Goal: Communication & Community: Answer question/provide support

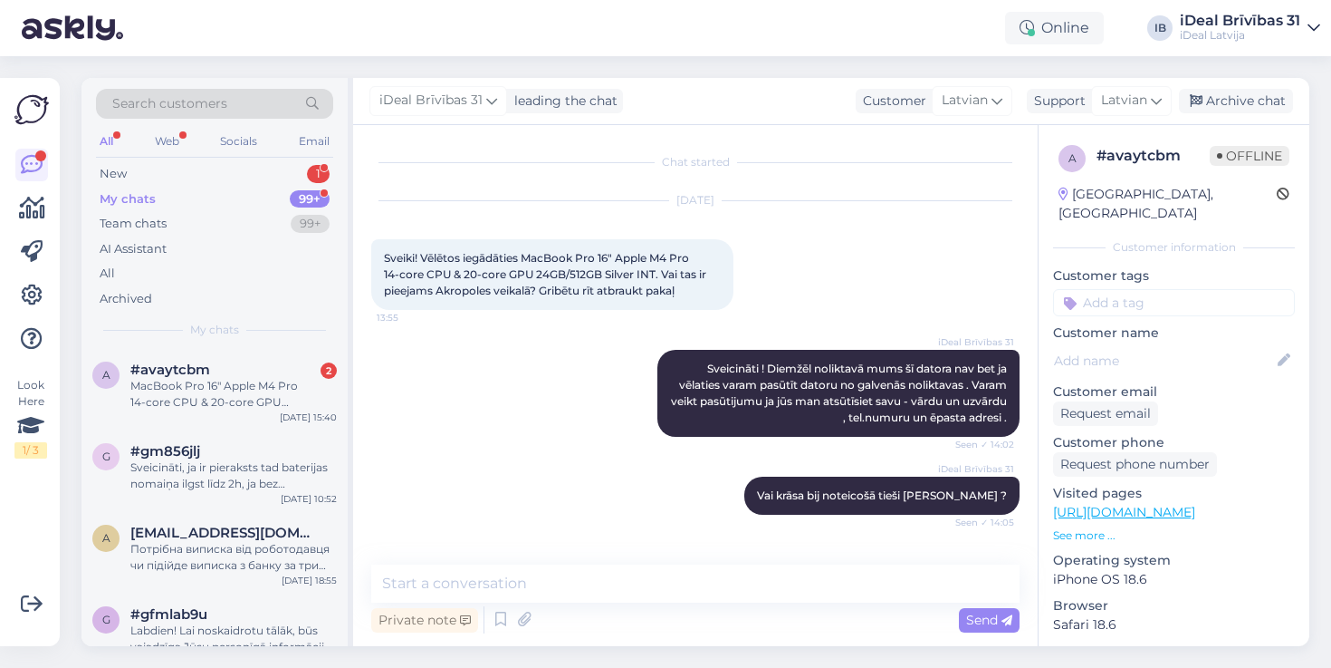
scroll to position [711, 0]
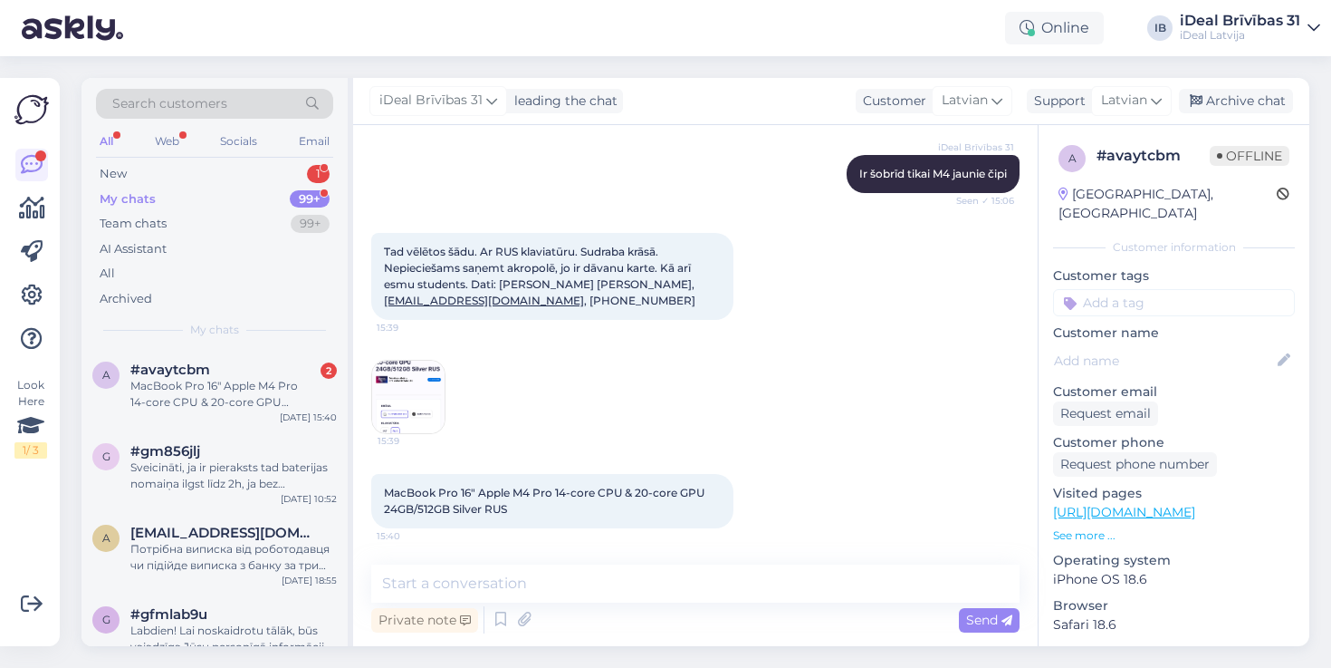
click at [421, 399] on img at bounding box center [408, 396] width 72 height 72
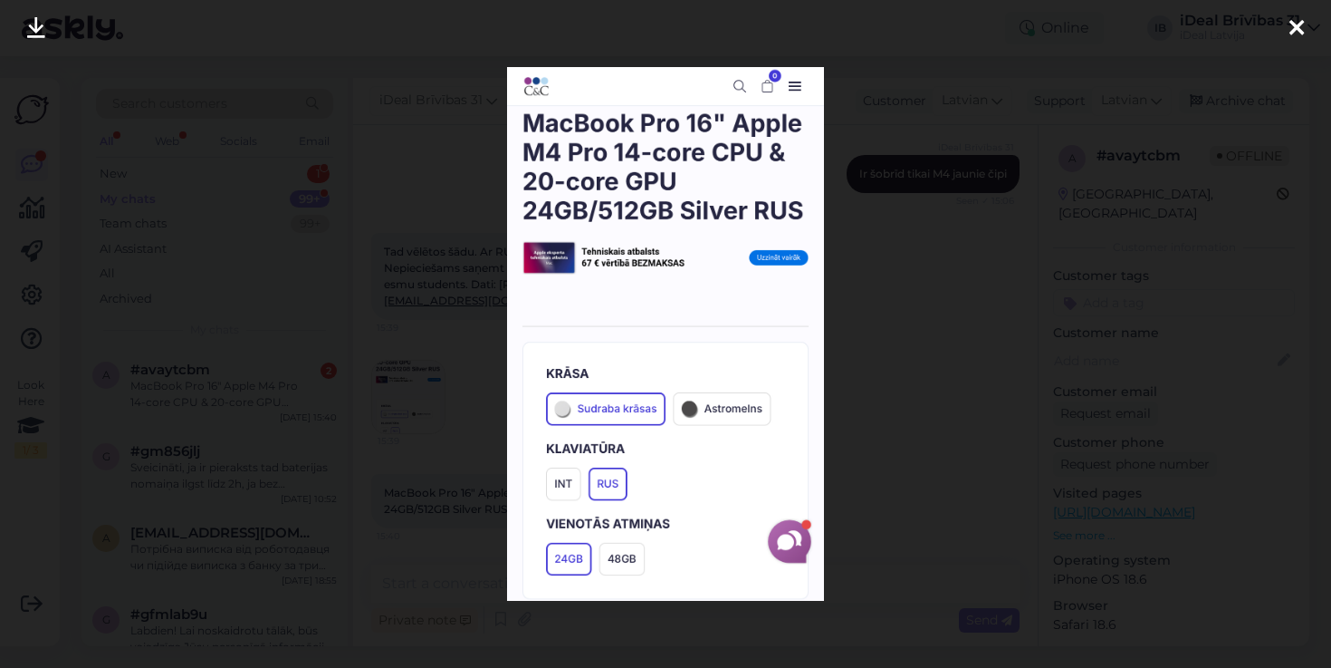
click at [1297, 17] on icon at bounding box center [1297, 29] width 14 height 24
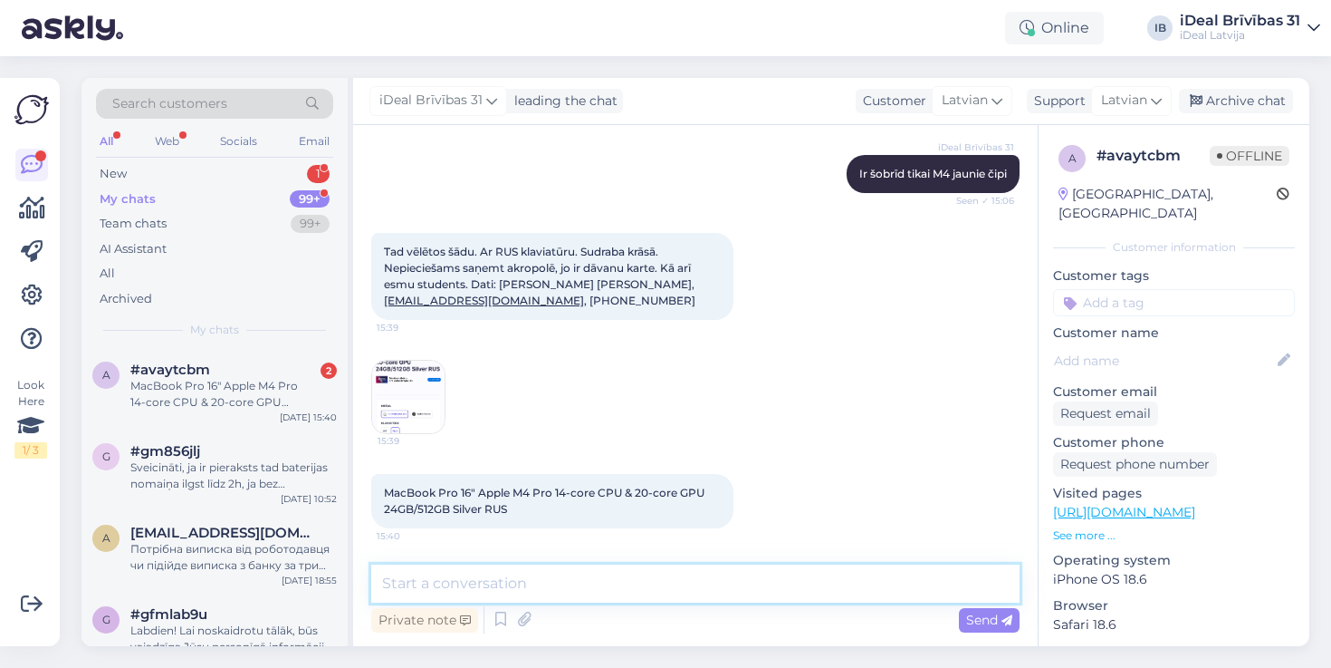
click at [500, 587] on textarea at bounding box center [695, 583] width 648 height 38
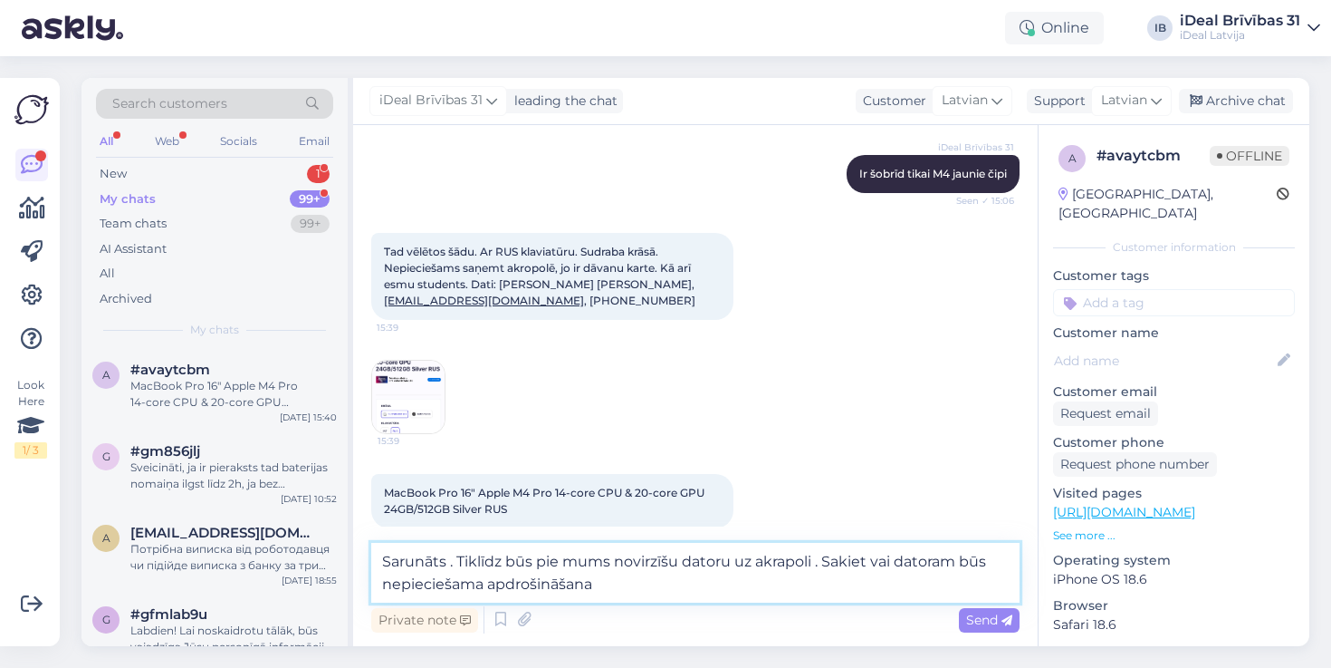
type textarea "Sarunāts . Tiklīdz būs pie mums novirzīšu datoru uz akrapoli . Sakiet vai dator…"
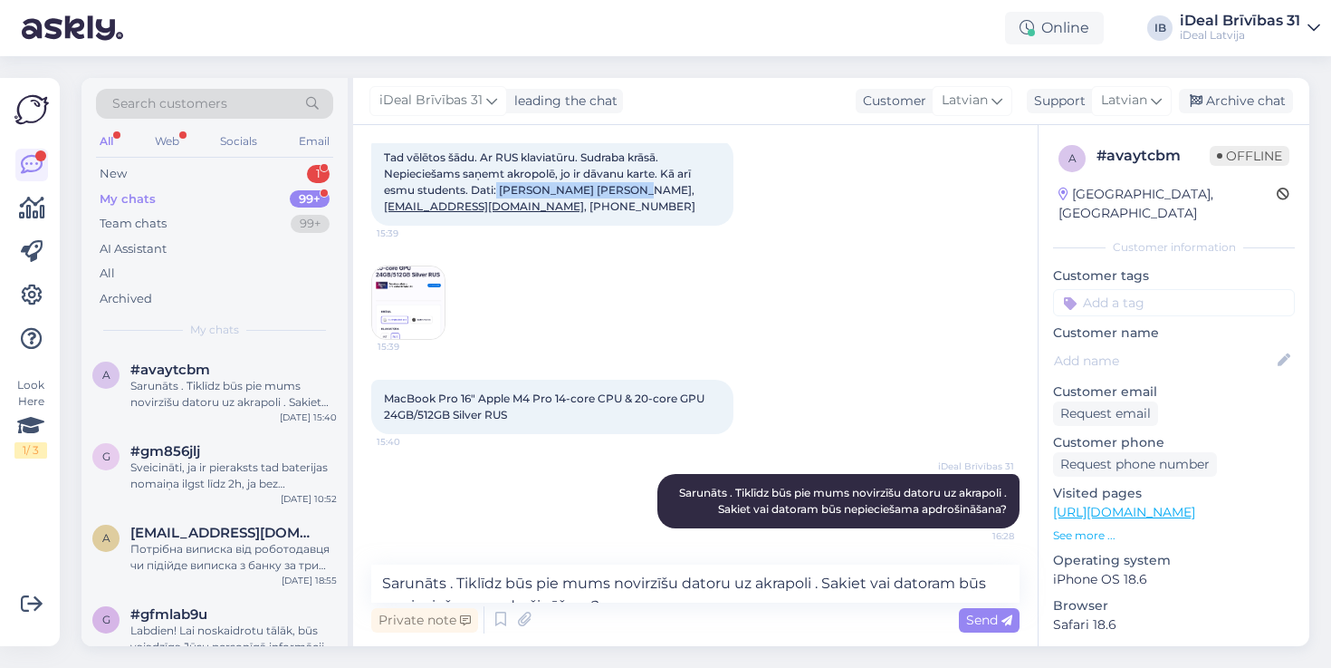
drag, startPoint x: 497, startPoint y: 187, endPoint x: 629, endPoint y: 185, distance: 132.3
click at [629, 185] on span "Tad vēlētos šādu. Ar RUS klaviatūru. Sudraba krāsā. Nepieciešams saņemt akropol…" at bounding box center [540, 181] width 312 height 62
copy span "[PERSON_NAME] [PERSON_NAME]"
drag, startPoint x: 379, startPoint y: 214, endPoint x: 397, endPoint y: 209, distance: 17.8
click at [397, 209] on div "Tad vēlētos šādu. Ar RUS klaviatūru. Sudraba krāsā. Nepieciešams saņemt akropol…" at bounding box center [552, 182] width 362 height 87
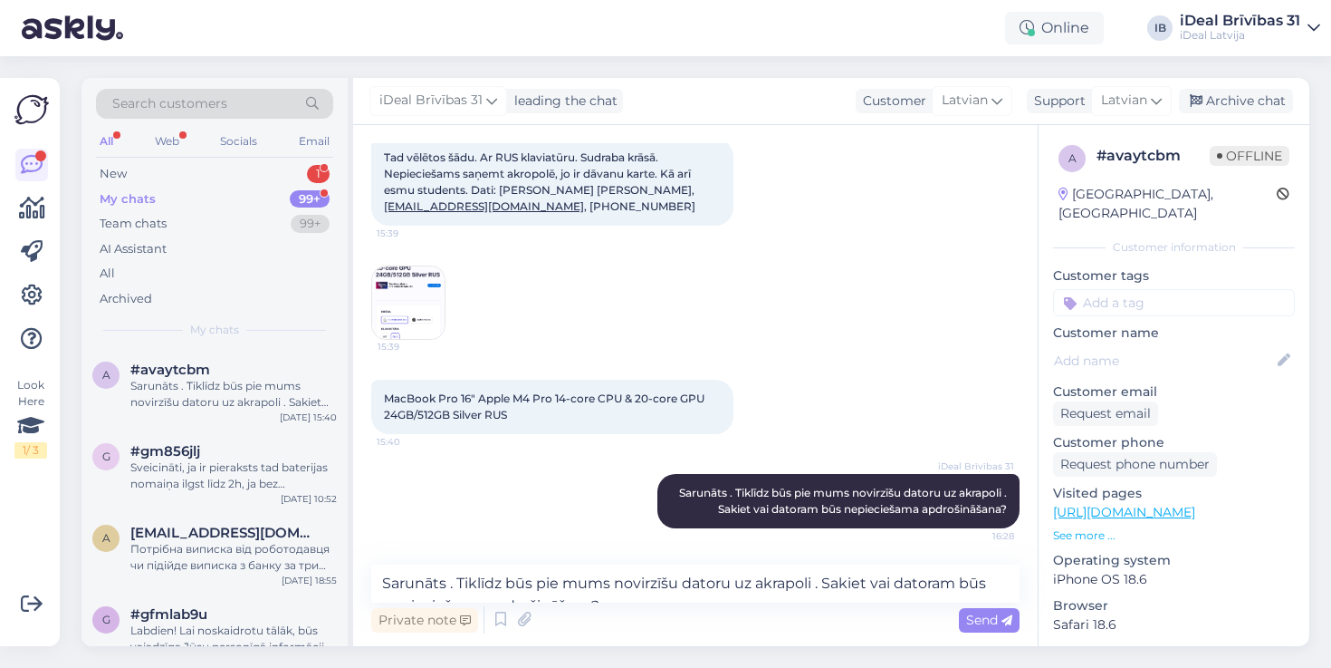
click at [375, 208] on div "Tad vēlētos šādu. Ar RUS klaviatūru. Sudraba krāsā. Nepieciešams saņemt akropol…" at bounding box center [552, 182] width 362 height 87
drag, startPoint x: 378, startPoint y: 209, endPoint x: 544, endPoint y: 211, distance: 166.7
click at [544, 211] on div "Tad vēlētos šādu. Ar RUS klaviatūru. Sudraba krāsā. Nepieciešams saņemt akropol…" at bounding box center [552, 182] width 362 height 87
copy span "Tad vēlētos šādu. Ar RUS klaviatūru. Sudraba krāsā. Nepieciešams saņemt akropol…"
drag, startPoint x: 553, startPoint y: 206, endPoint x: 603, endPoint y: 214, distance: 50.3
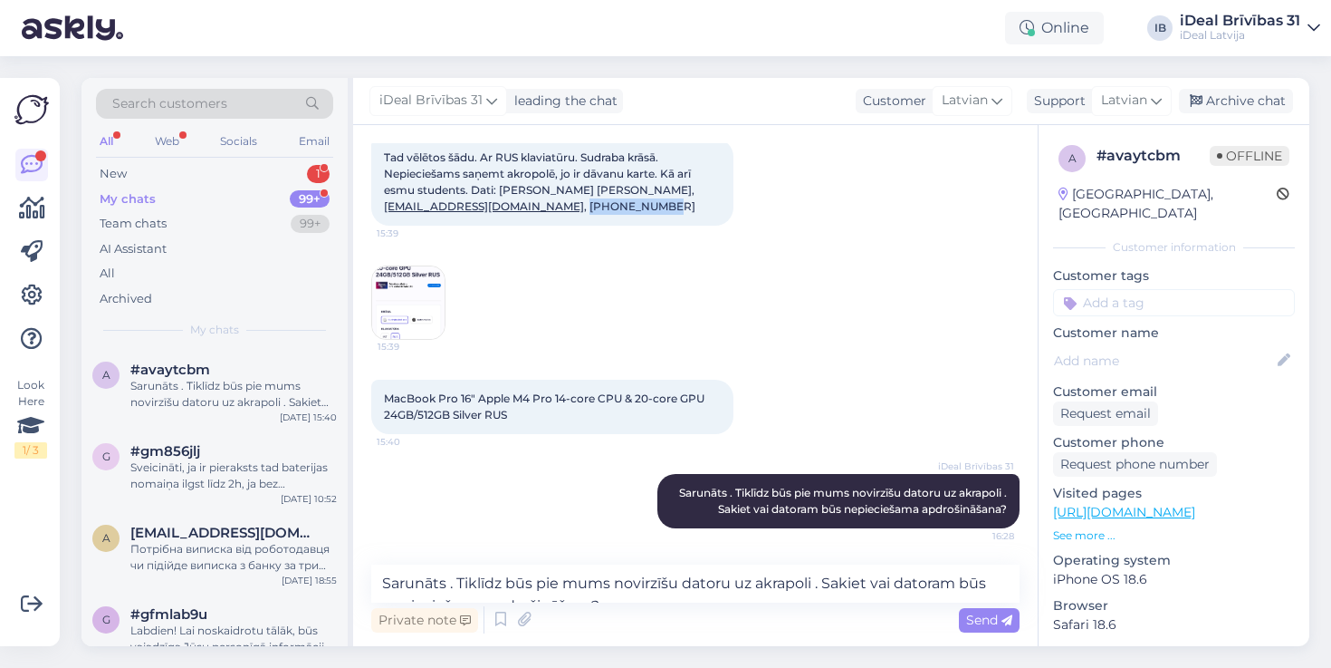
click at [603, 214] on div "Tad vēlētos šādu. Ar RUS klaviatūru. Sudraba krāsā. Nepieciešams saņemt akropol…" at bounding box center [552, 182] width 362 height 87
copy span "[PHONE_NUMBER]"
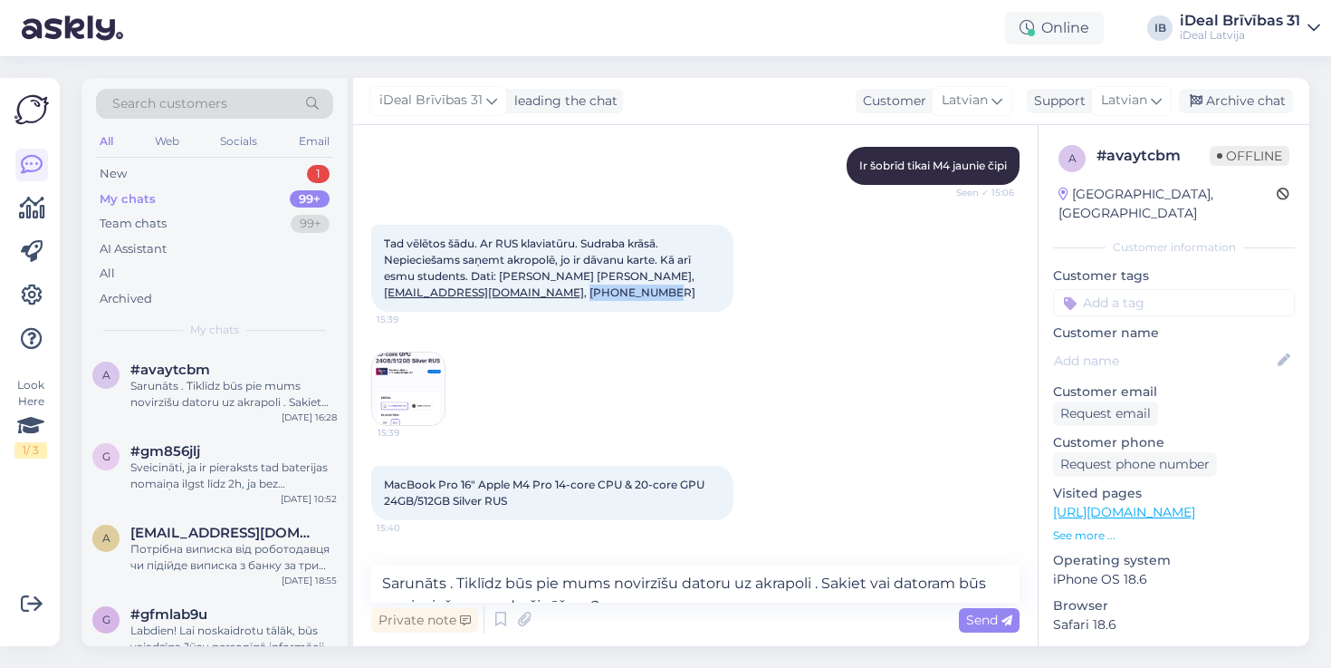
scroll to position [715, 0]
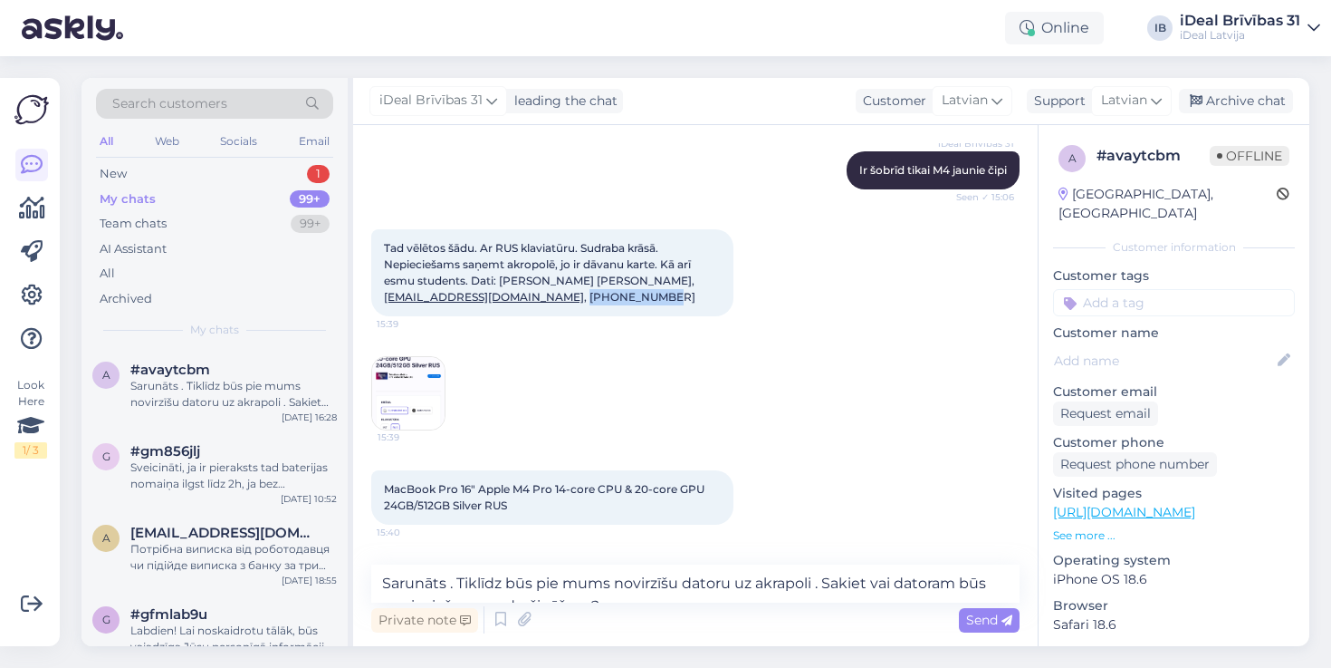
click at [807, 405] on div "Tad vēlētos šādu. Ar RUS klaviatūru. Sudraba krāsā. Nepieciešams saņemt akropol…" at bounding box center [695, 329] width 648 height 241
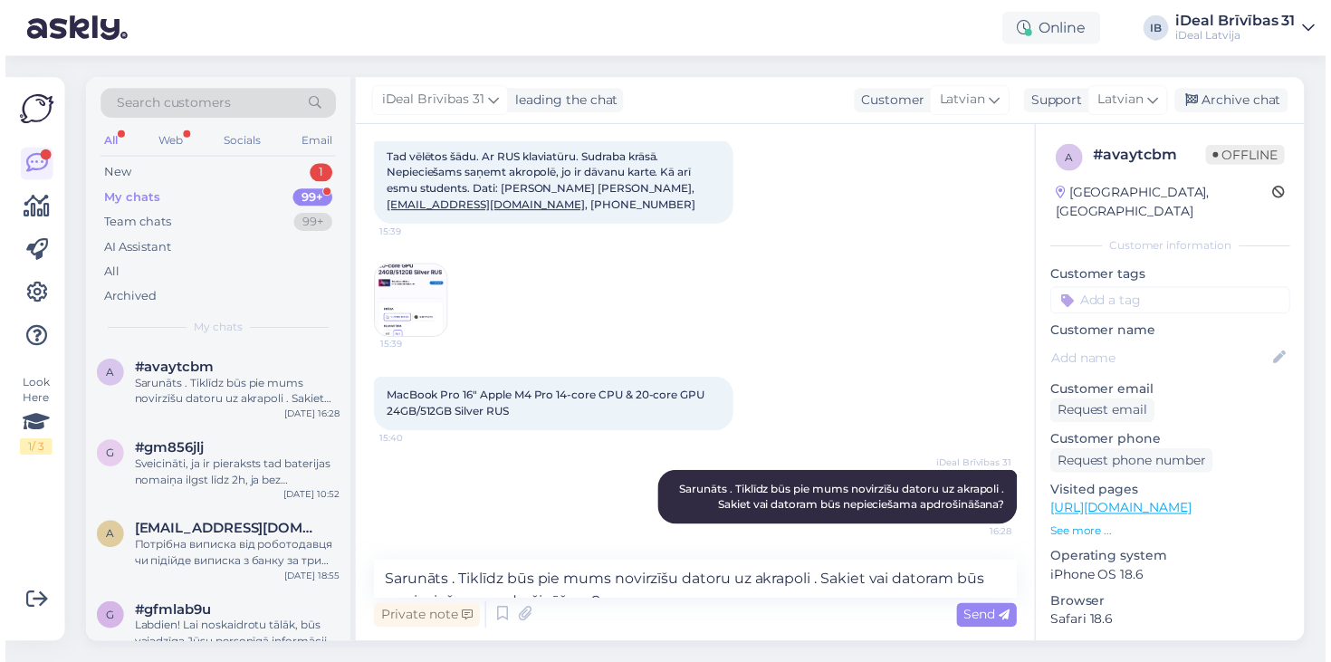
scroll to position [805, 0]
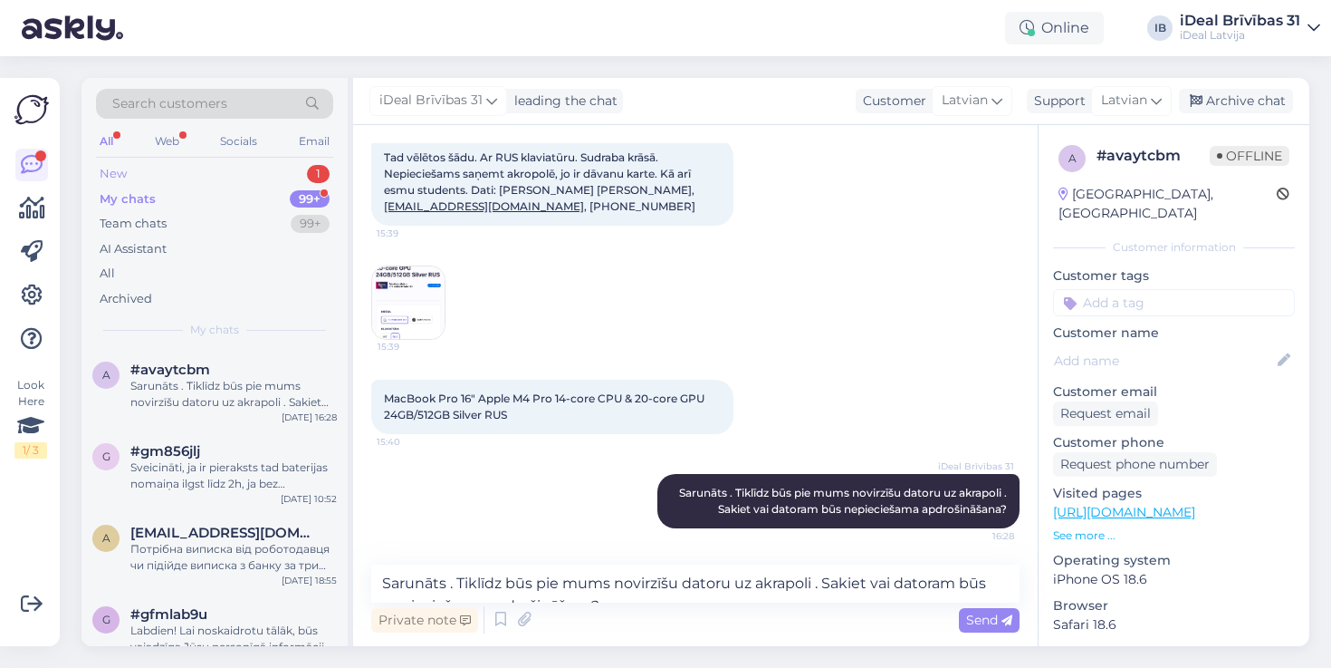
click at [188, 166] on div "New 1" at bounding box center [214, 173] width 237 height 25
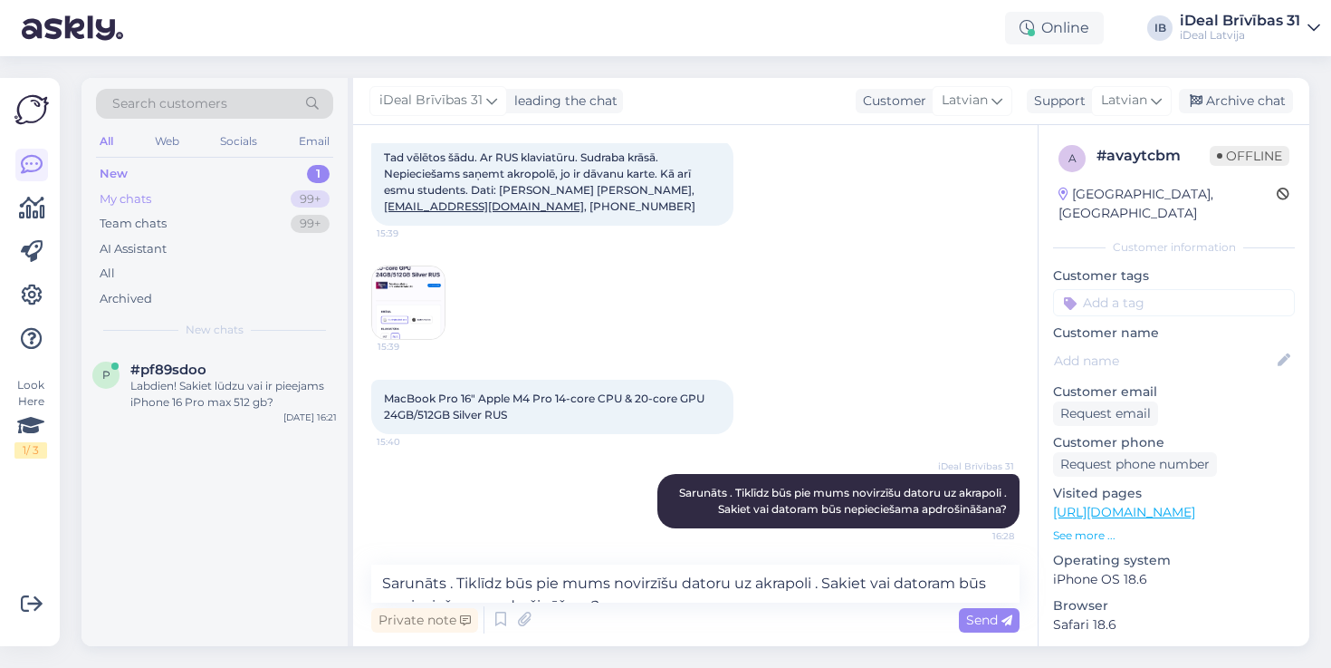
click at [182, 189] on div "My chats 99+" at bounding box center [214, 199] width 237 height 25
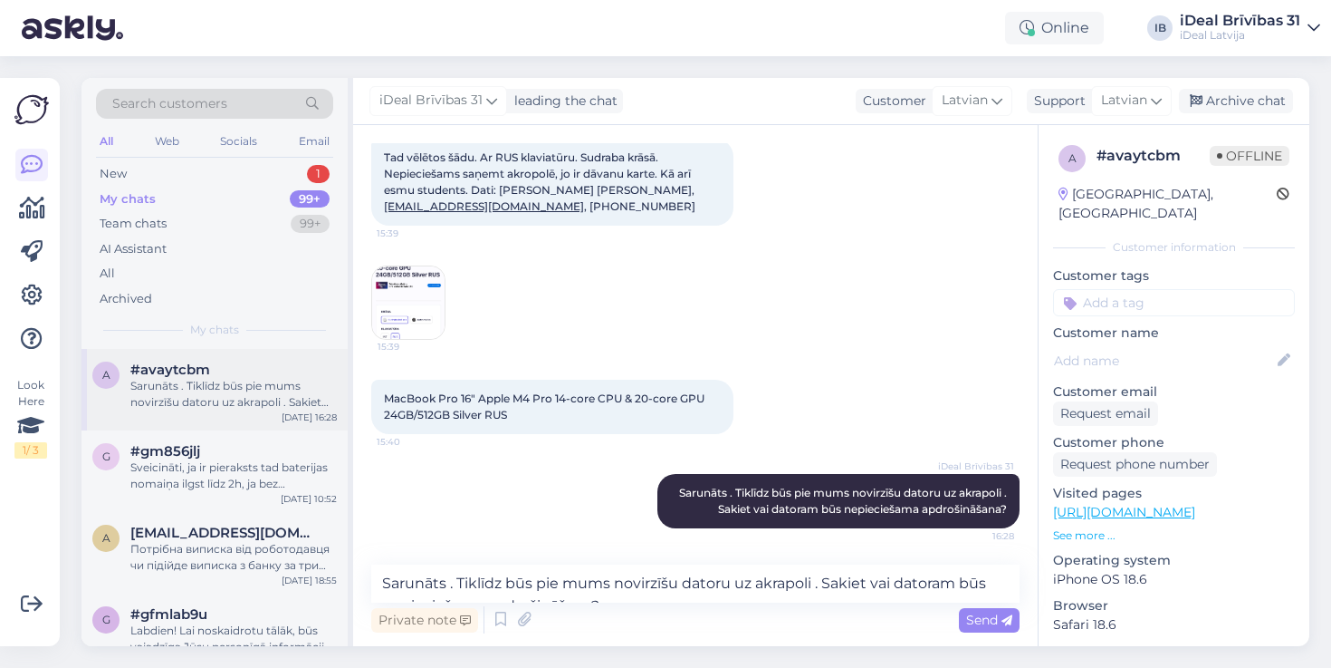
click at [234, 374] on div "#avaytcbm" at bounding box center [233, 369] width 206 height 16
